Goal: Task Accomplishment & Management: Use online tool/utility

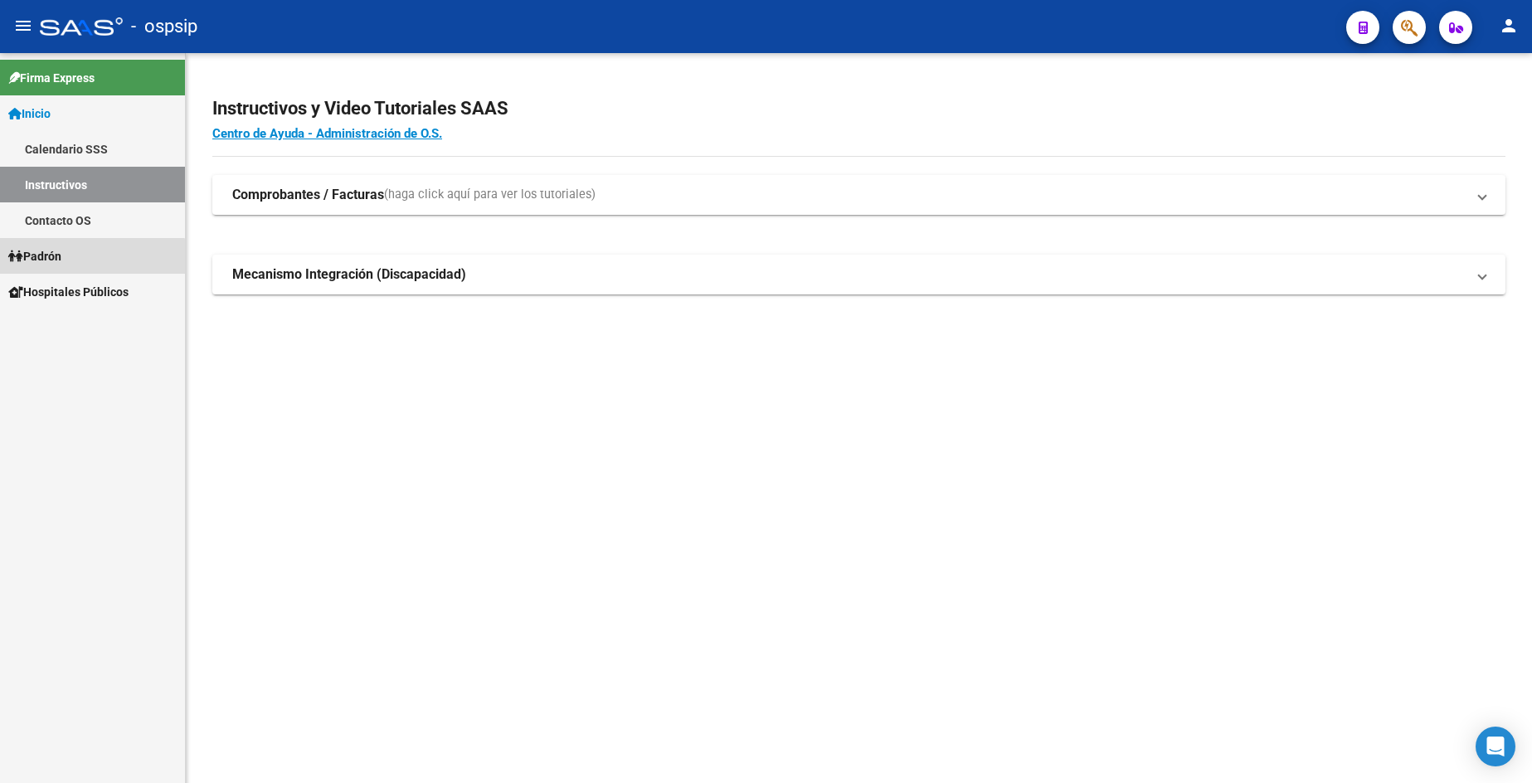
click at [70, 263] on link "Padrón" at bounding box center [92, 256] width 185 height 36
click at [69, 262] on link "Padrón" at bounding box center [92, 256] width 185 height 36
click at [107, 321] on link "Análisis Afiliado" at bounding box center [92, 327] width 185 height 36
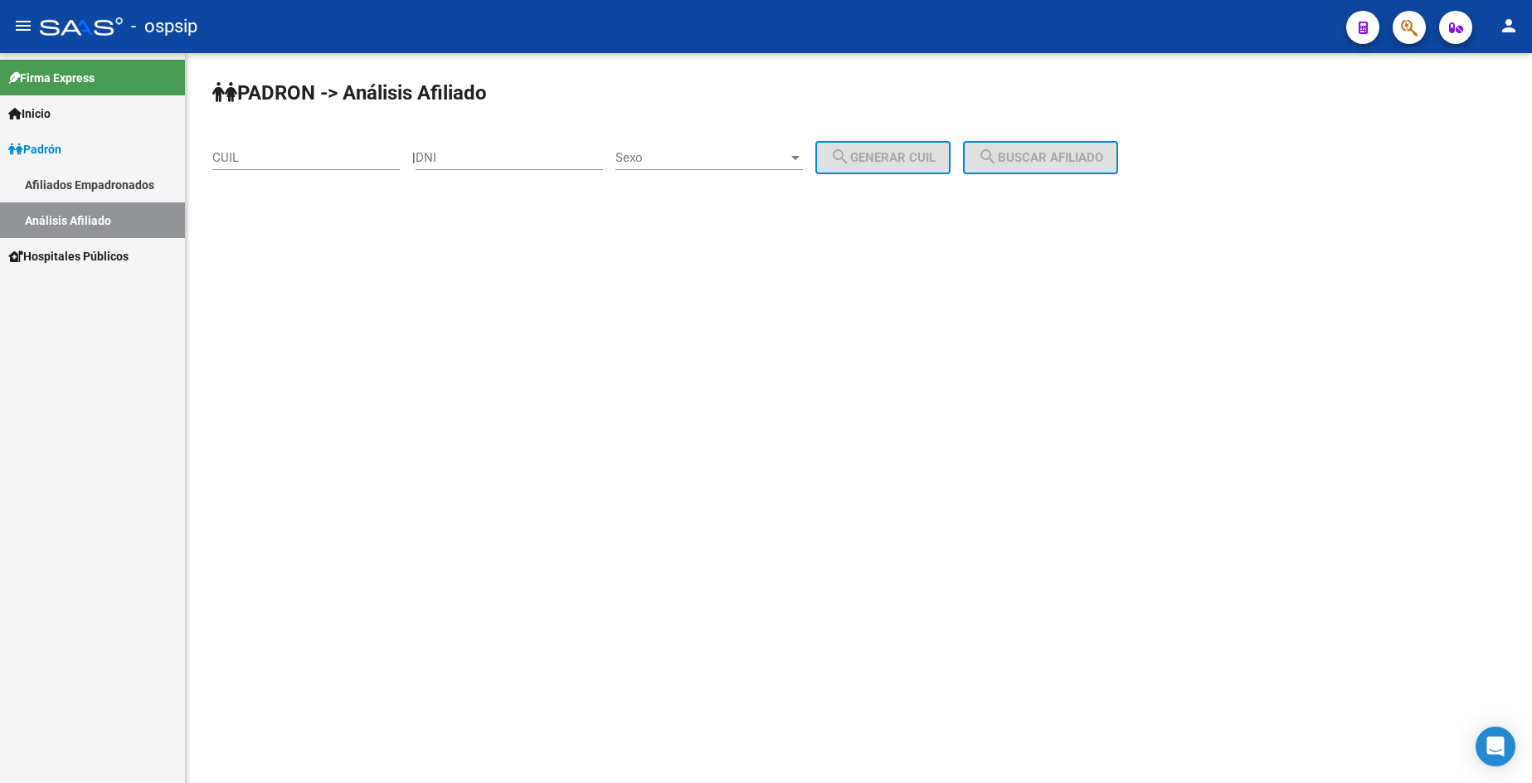
click at [519, 154] on input "DNI" at bounding box center [509, 157] width 187 height 15
type input "24963833"
click at [717, 149] on div "Sexo Sexo" at bounding box center [708, 152] width 187 height 36
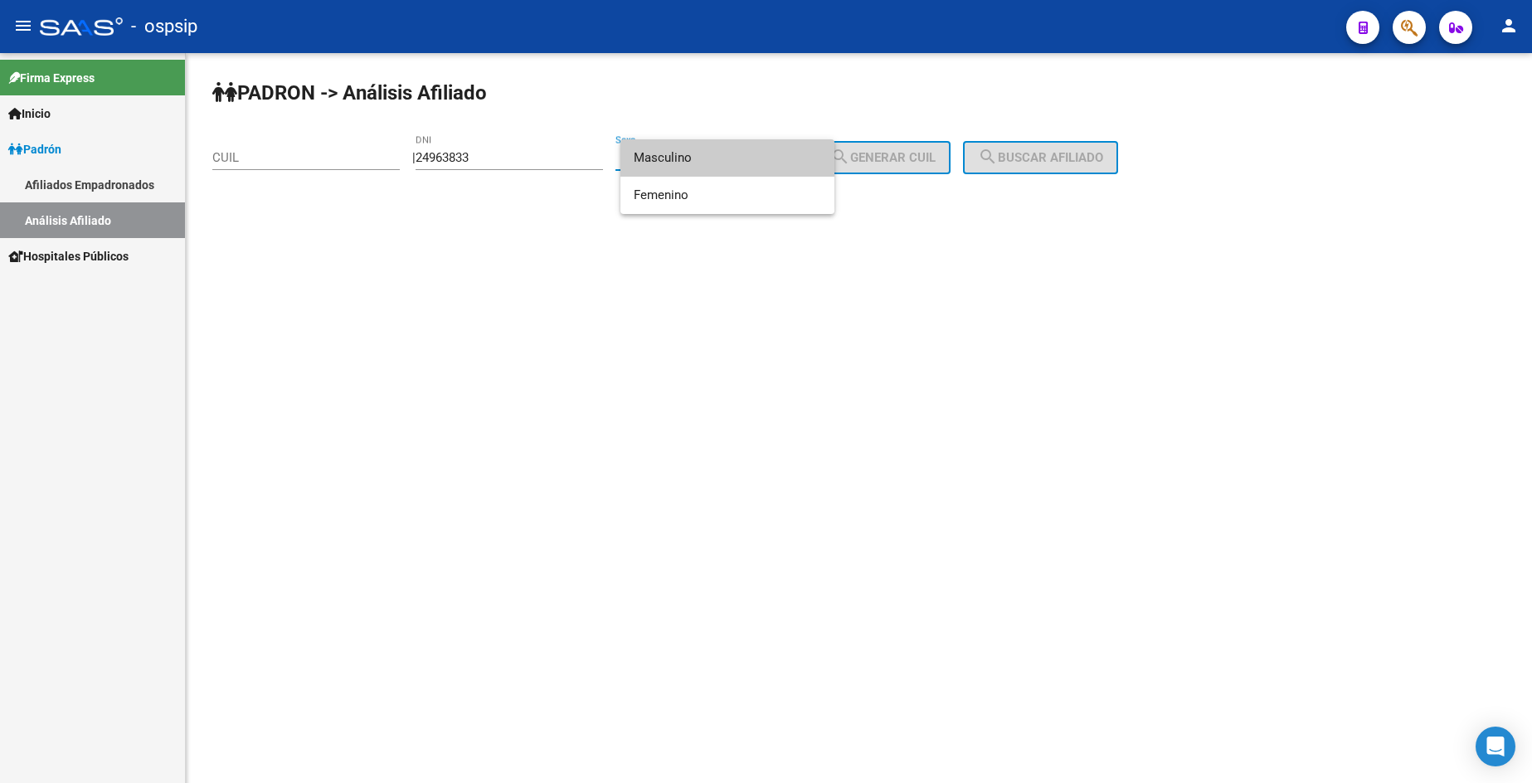
click at [693, 161] on span "Masculino" at bounding box center [727, 157] width 187 height 37
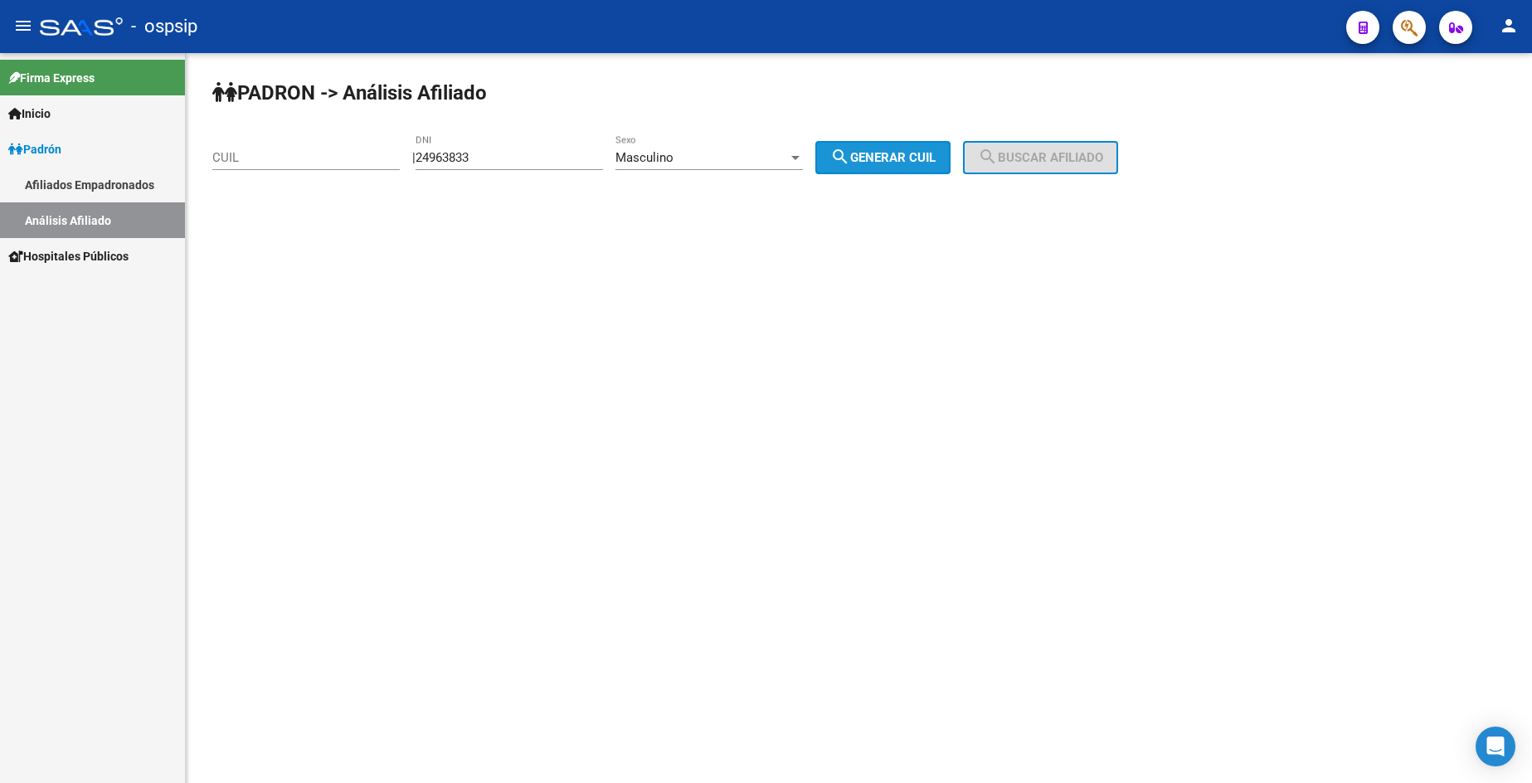
click at [882, 165] on button "search Generar CUIL" at bounding box center [882, 157] width 135 height 33
type input "20-24963833-2"
click at [1043, 160] on span "search Buscar afiliado" at bounding box center [1040, 157] width 125 height 15
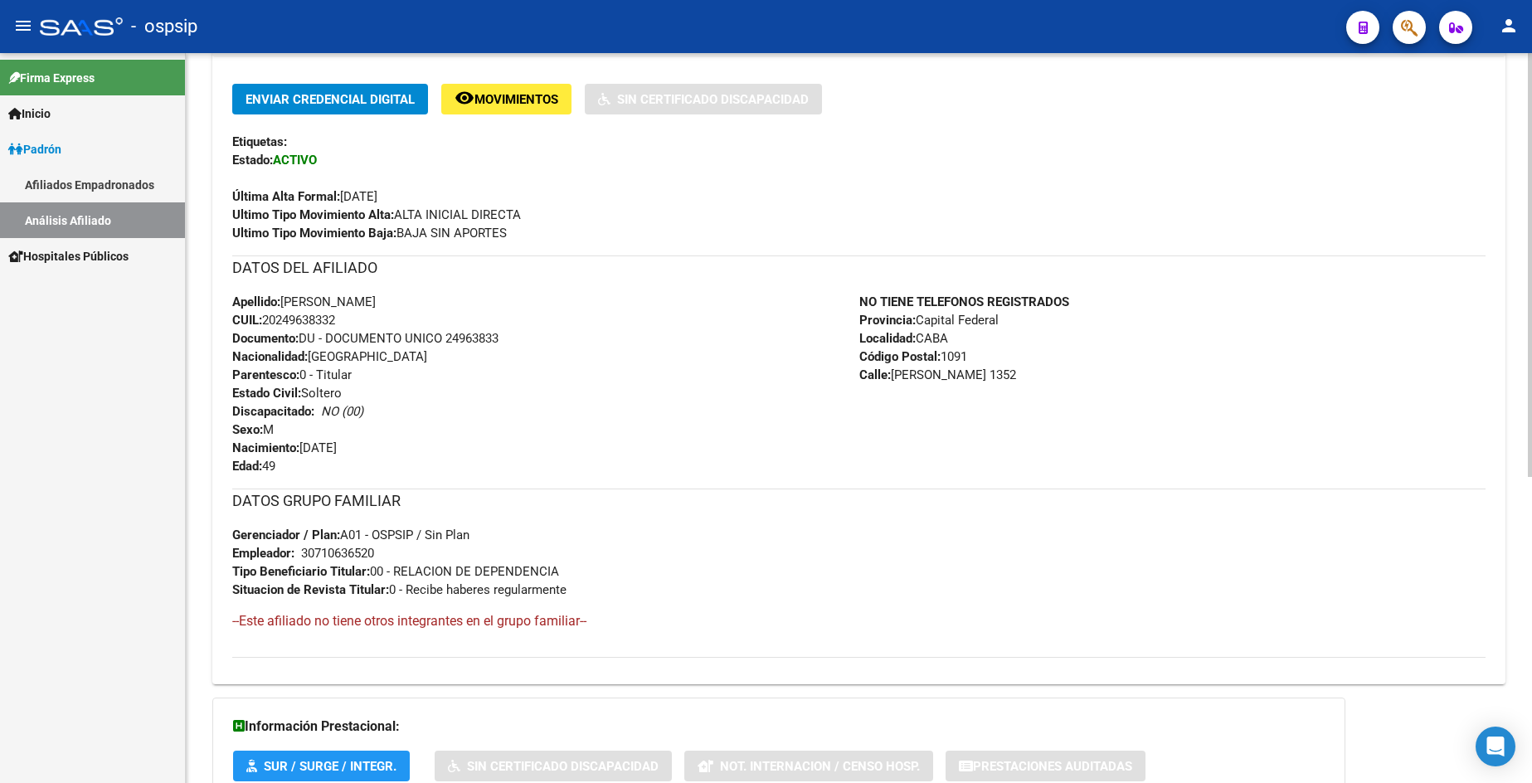
scroll to position [498, 0]
